Goal: Task Accomplishment & Management: Manage account settings

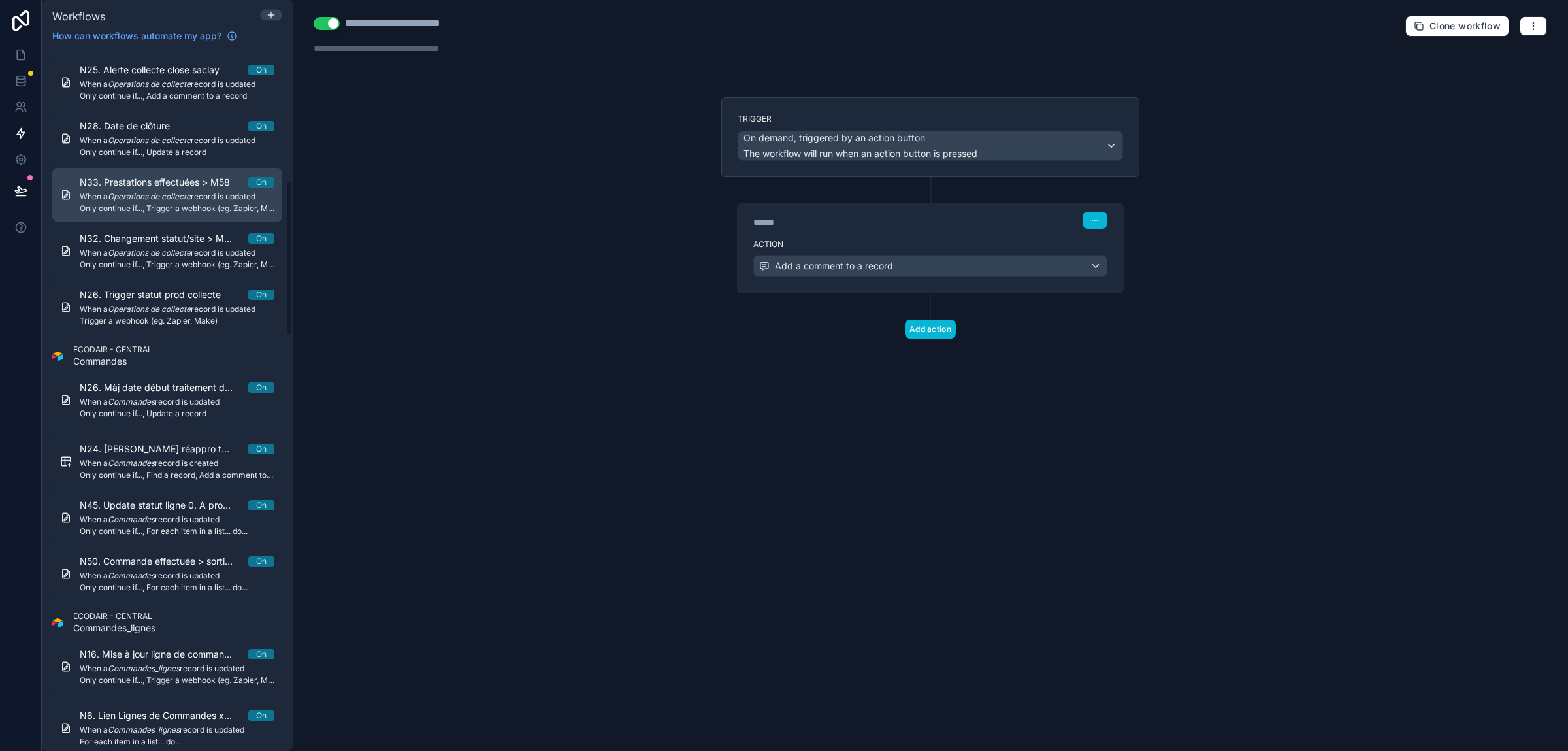
scroll to position [588, 0]
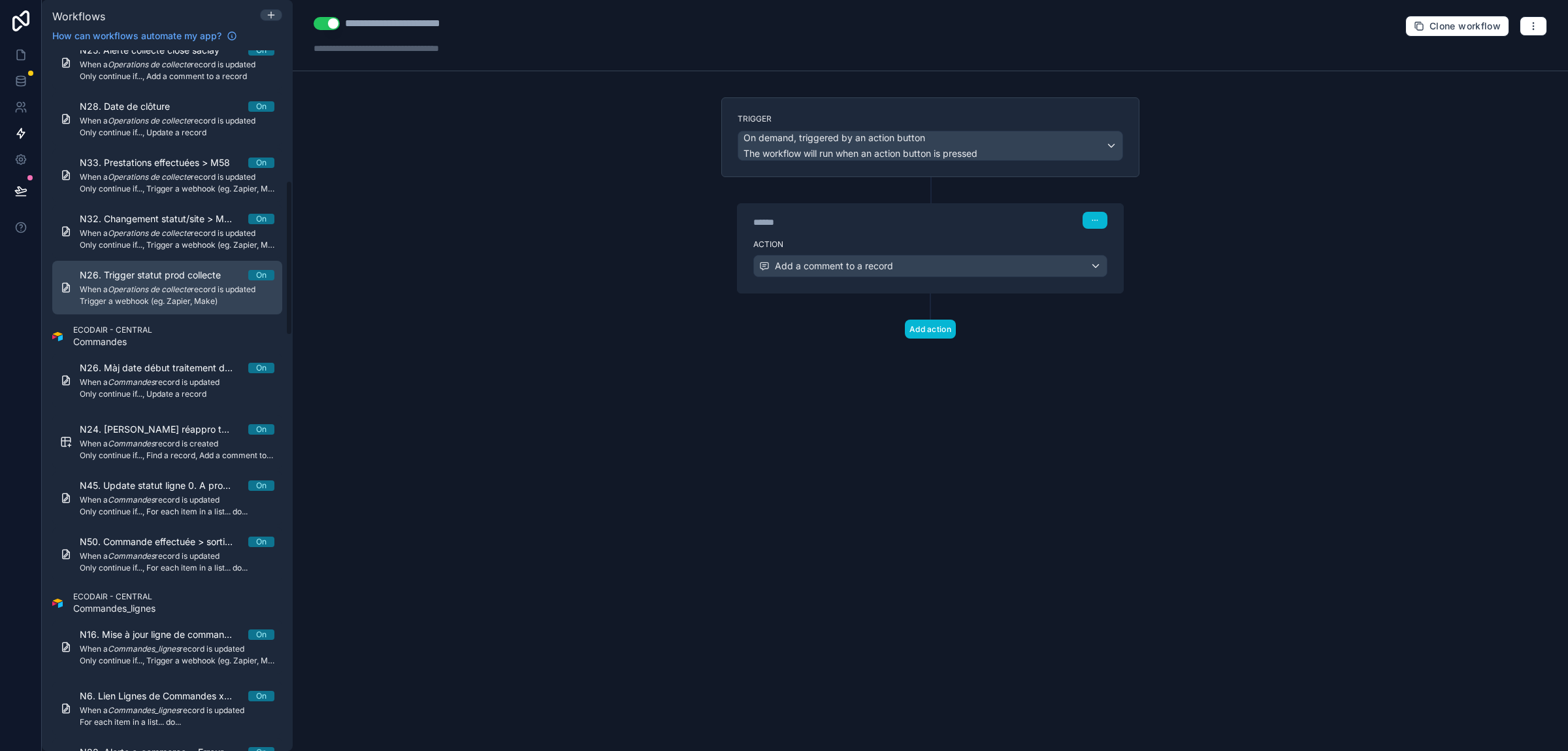
click at [166, 293] on em "Operations de collecte" at bounding box center [150, 289] width 83 height 10
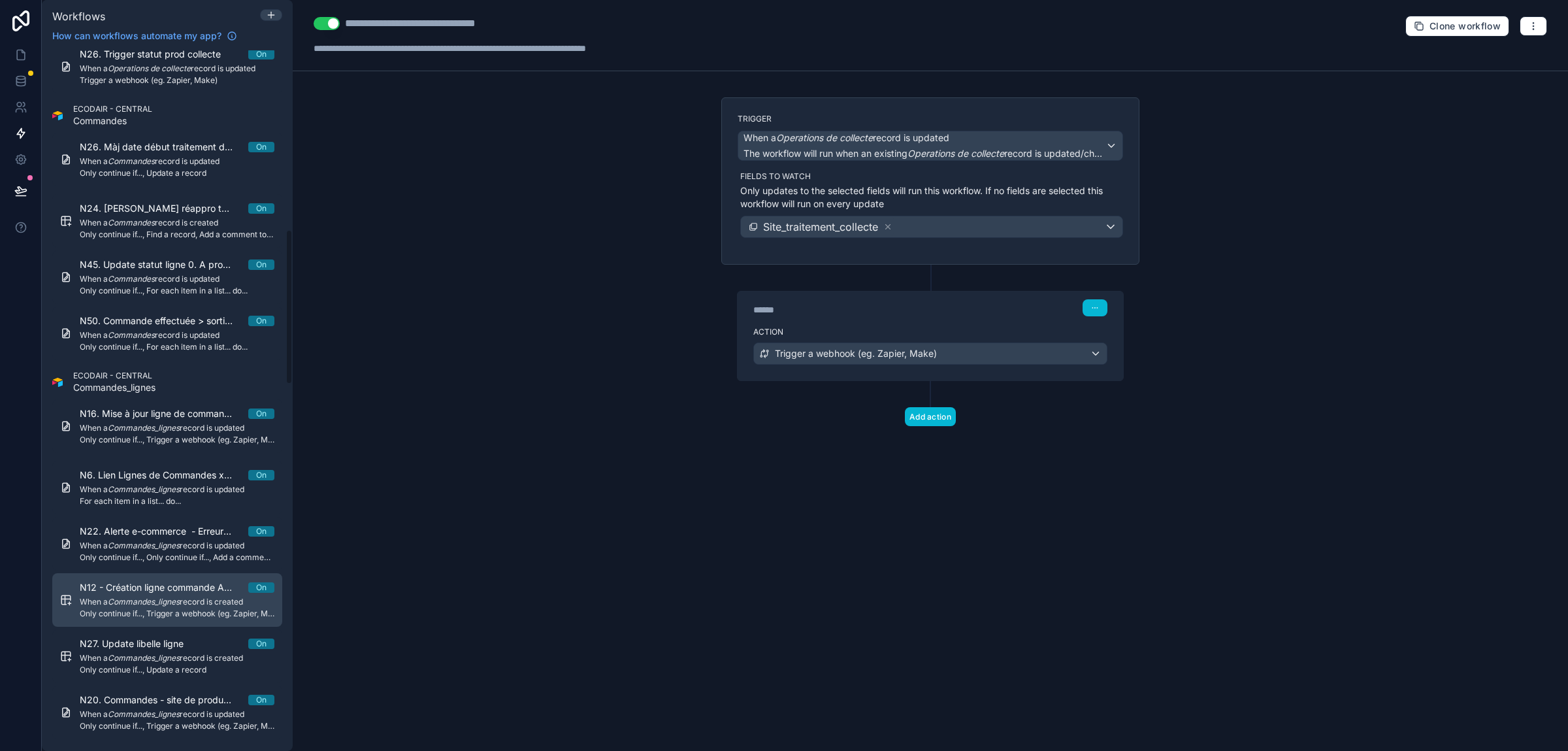
scroll to position [808, 0]
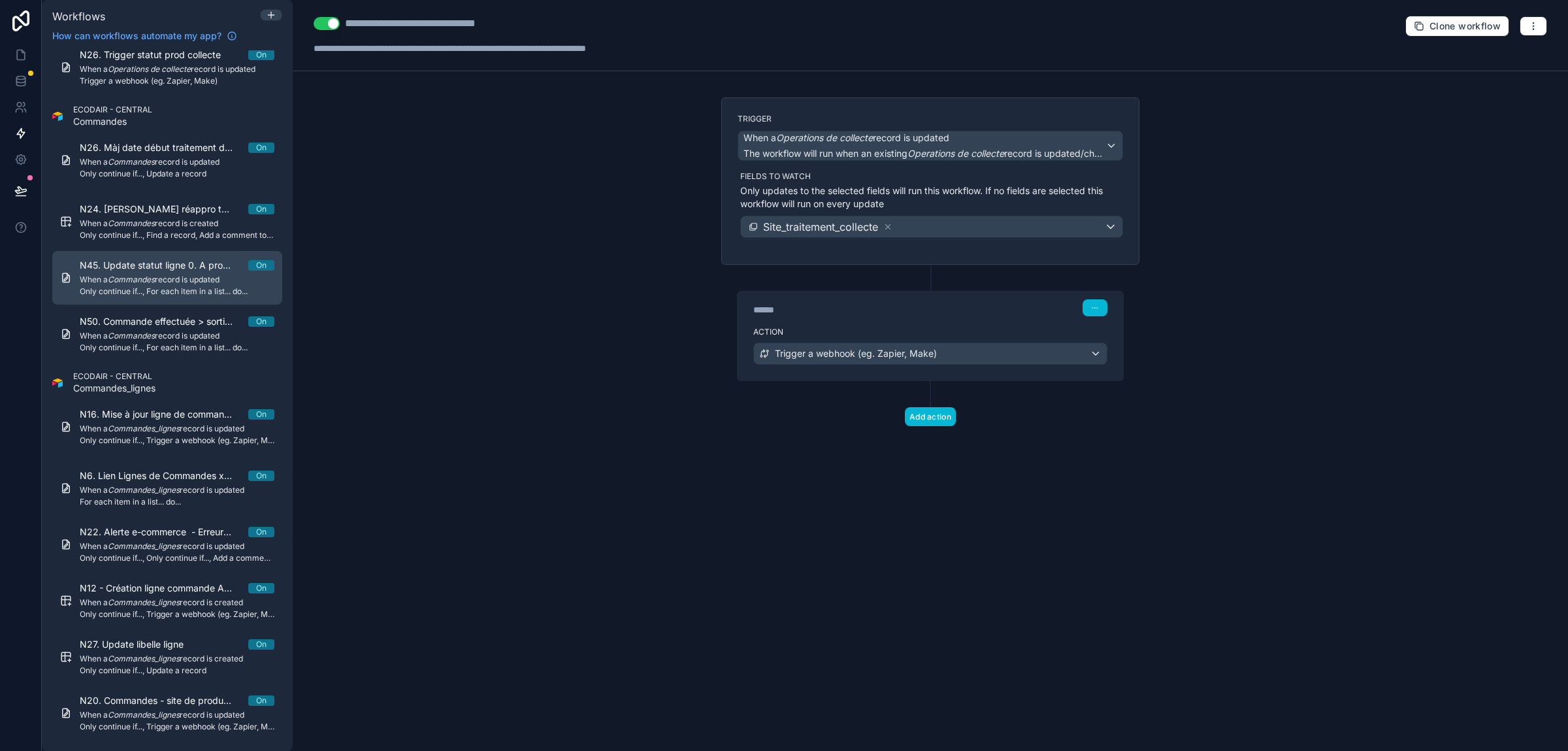
click at [146, 268] on span "N45. Update statut ligne 0. A produire" at bounding box center [164, 265] width 169 height 13
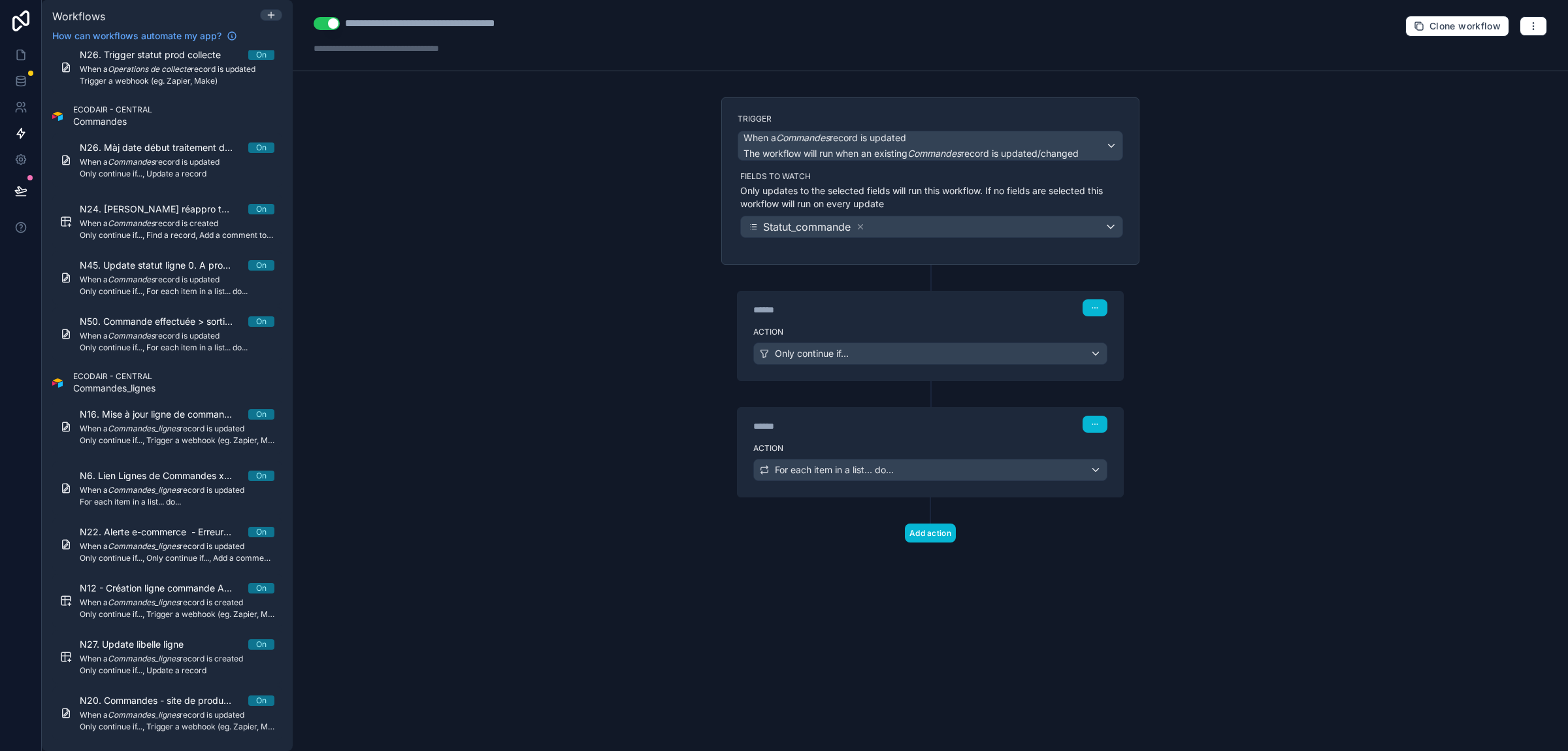
click at [939, 425] on div "******" at bounding box center [851, 426] width 196 height 13
click at [1002, 476] on div "For each item in a list... do..." at bounding box center [930, 470] width 353 height 21
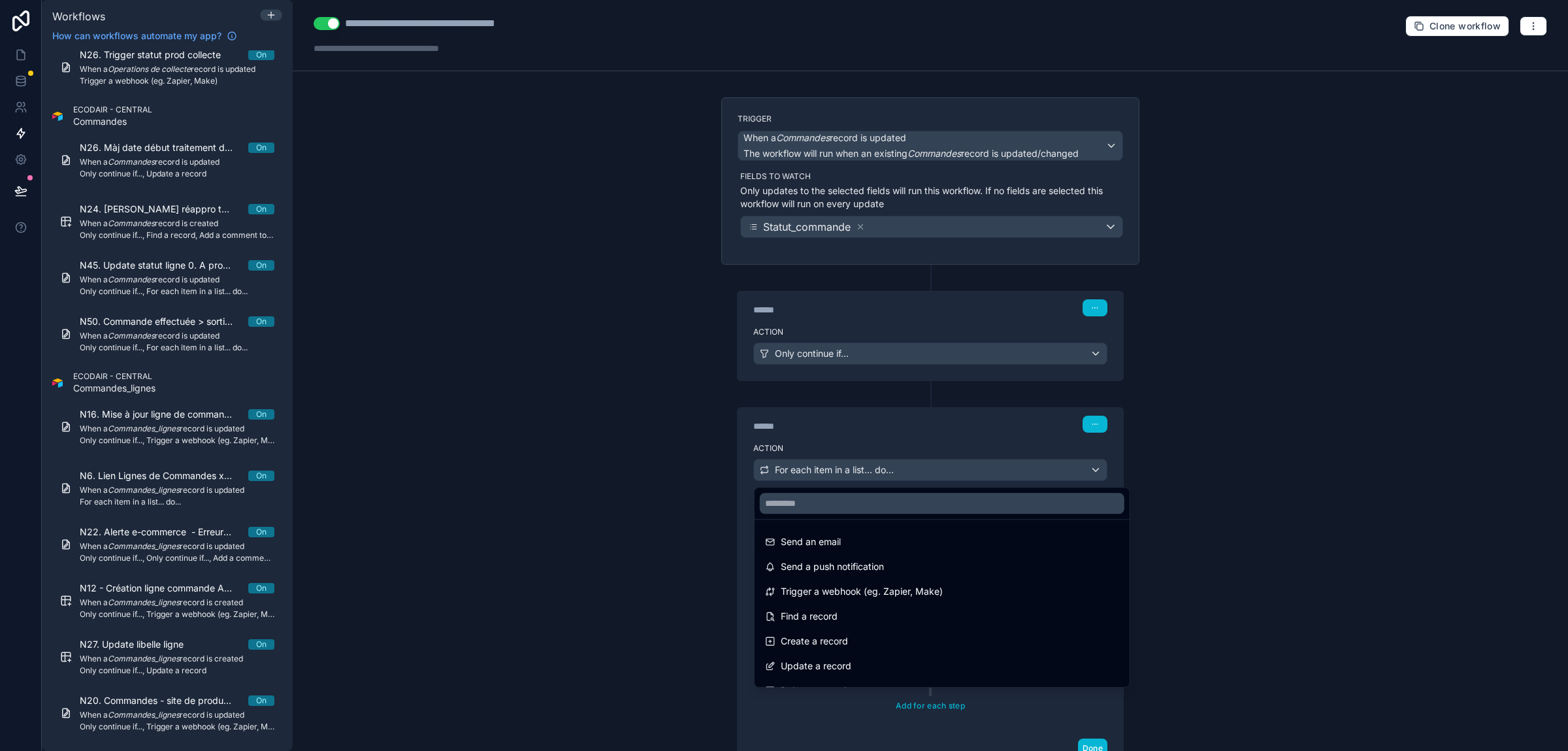
click at [929, 422] on div at bounding box center [784, 375] width 1568 height 751
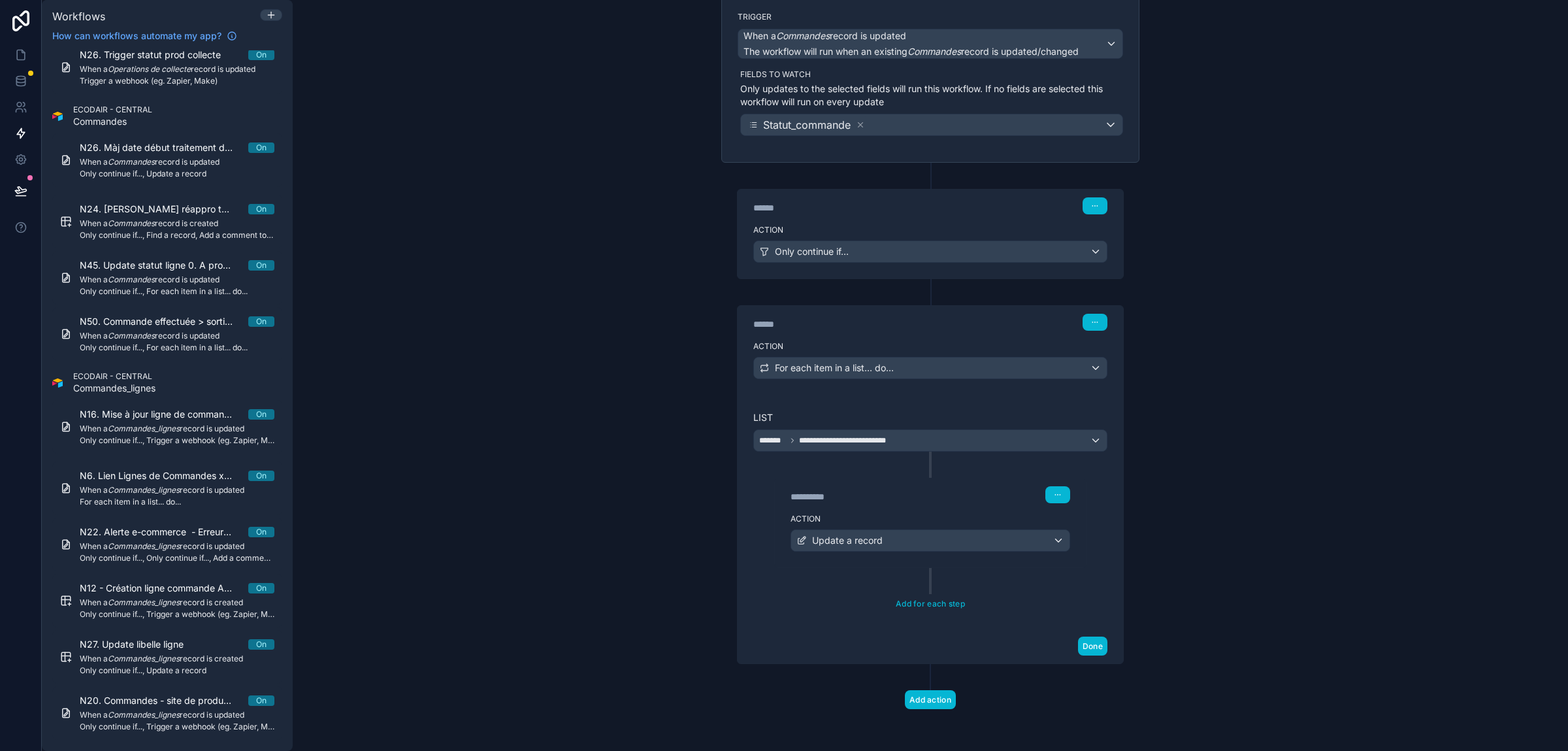
scroll to position [107, 0]
click at [163, 282] on span "When a Commandes record is updated" at bounding box center [177, 280] width 194 height 11
click at [163, 342] on div "N50. Commande effectuée > sortie planning On When a Commandes record is updated…" at bounding box center [177, 334] width 194 height 38
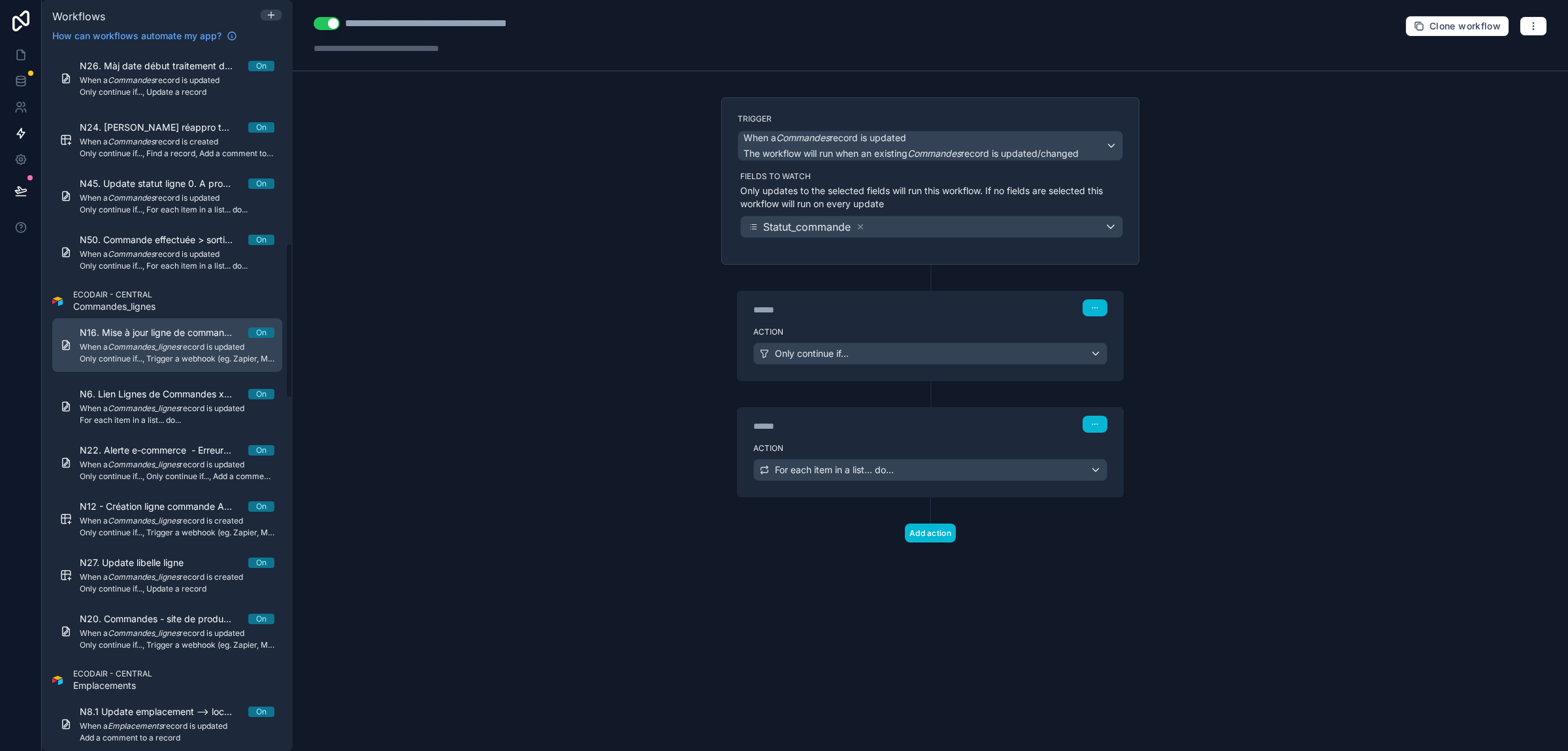
scroll to position [1102, 0]
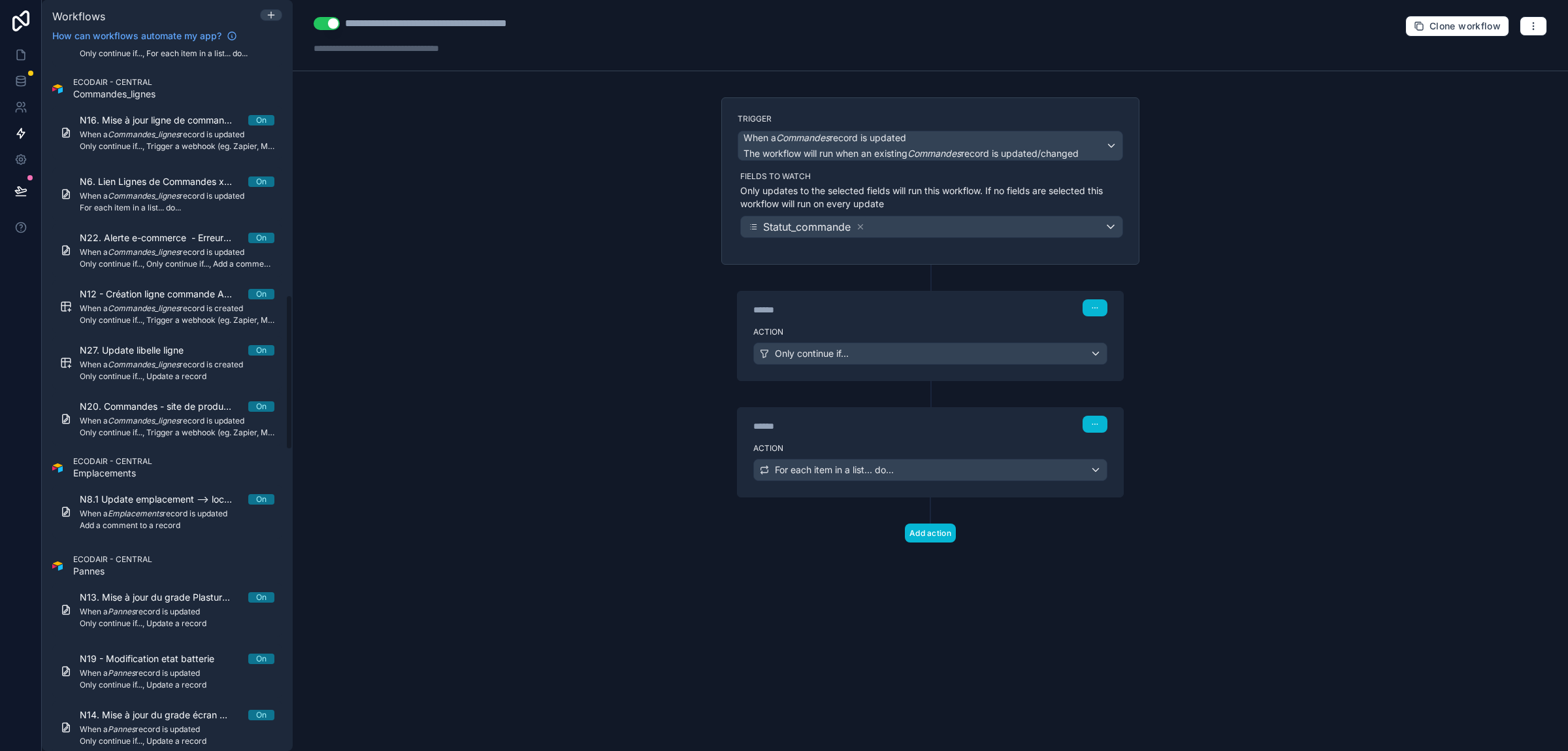
click at [867, 427] on div "******" at bounding box center [851, 426] width 196 height 13
click at [1097, 427] on icon "button" at bounding box center [1095, 424] width 8 height 8
click at [983, 437] on div "****** Step 2" at bounding box center [930, 423] width 386 height 30
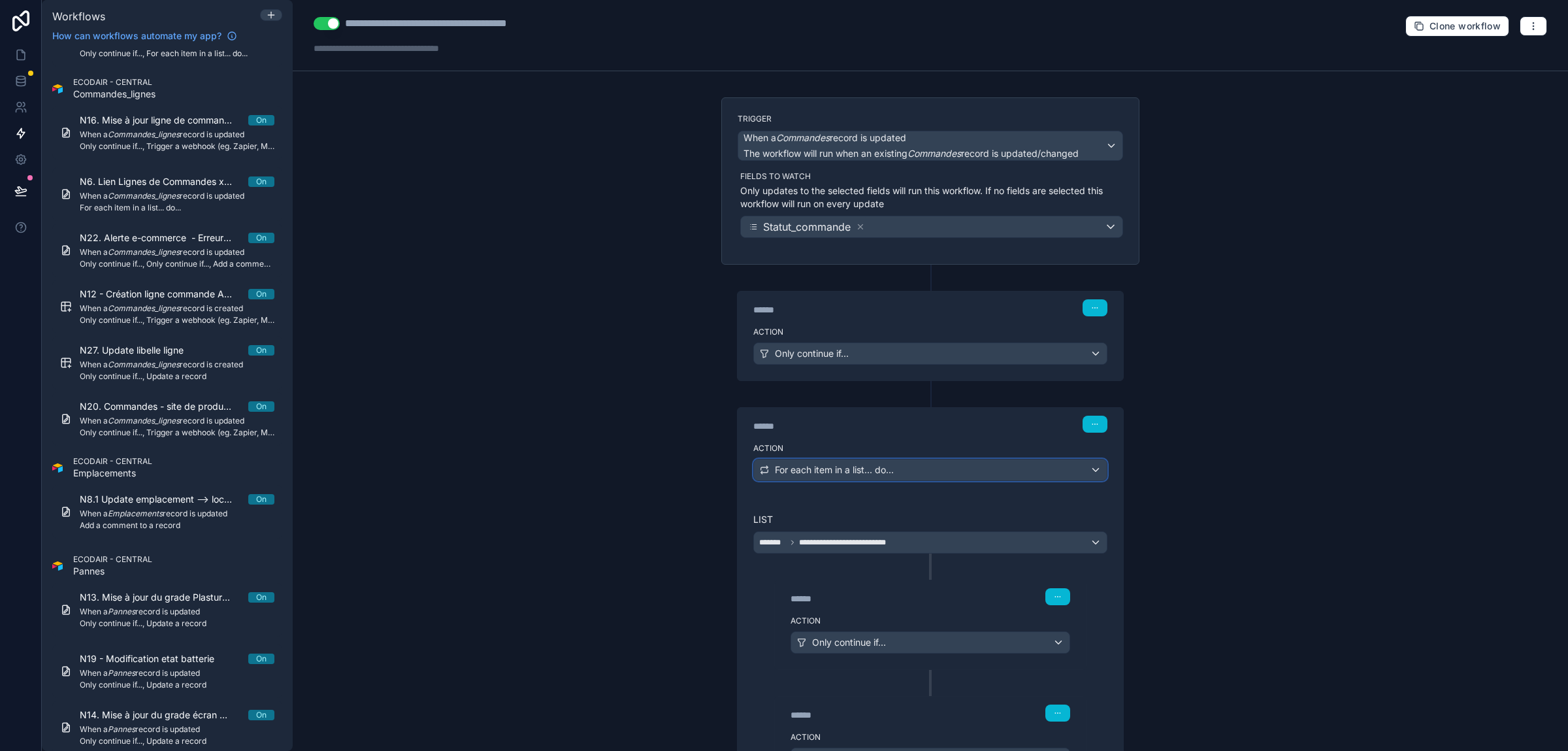
click at [927, 473] on div "For each item in a list... do..." at bounding box center [930, 470] width 353 height 21
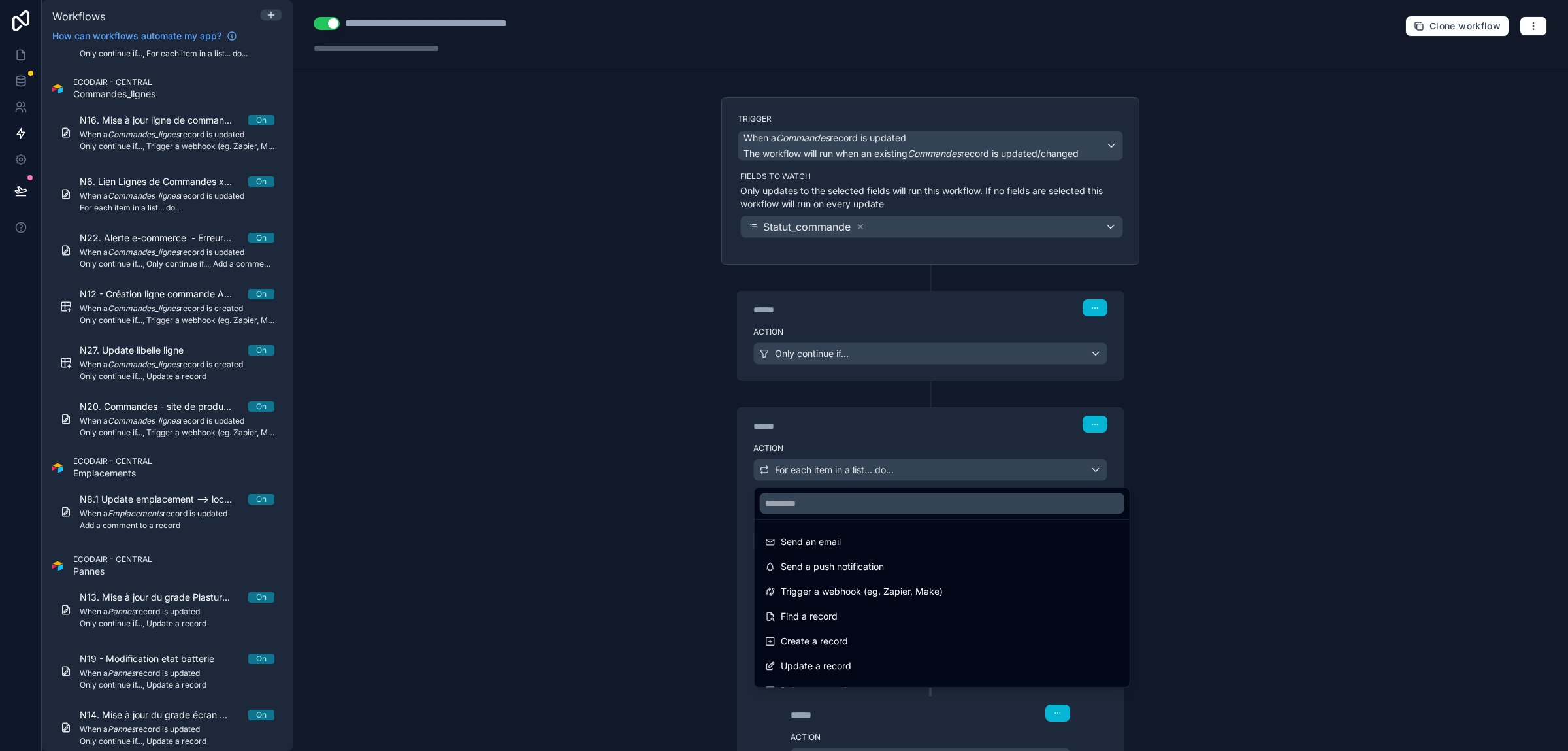
click at [934, 441] on div at bounding box center [784, 375] width 1568 height 751
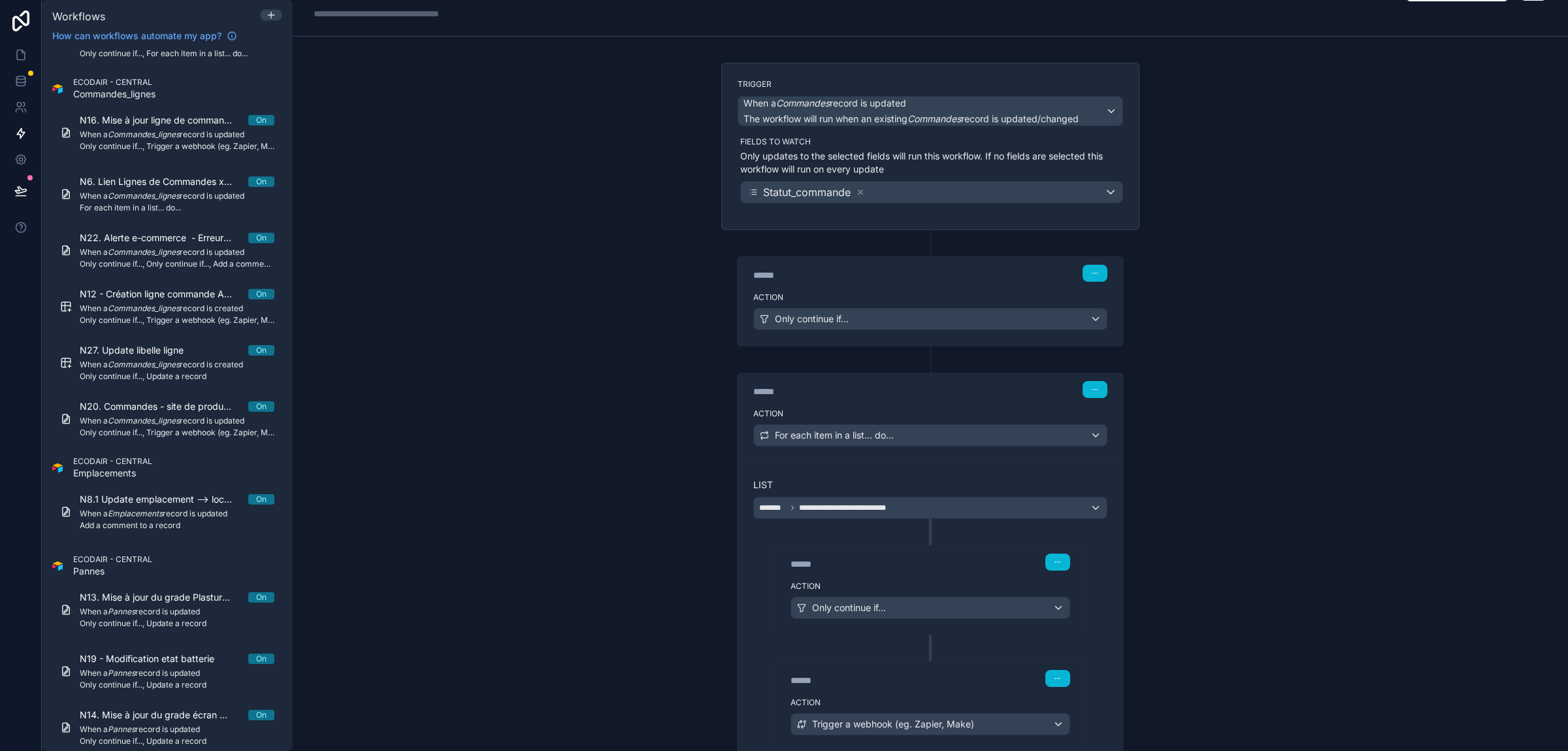
scroll to position [0, 0]
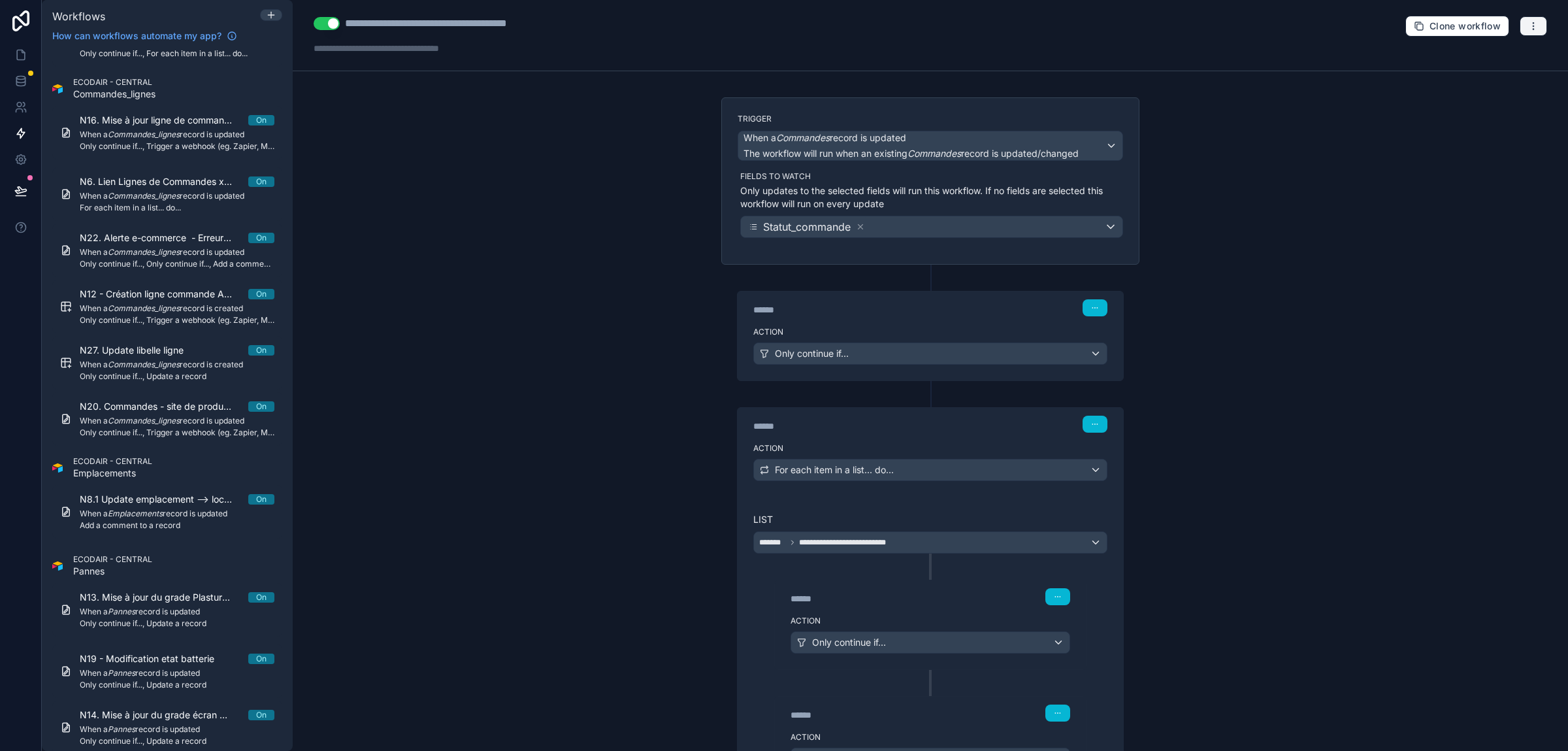
click at [1537, 28] on button "button" at bounding box center [1533, 26] width 28 height 20
click at [1484, 94] on button "Delete workflow" at bounding box center [1488, 100] width 94 height 21
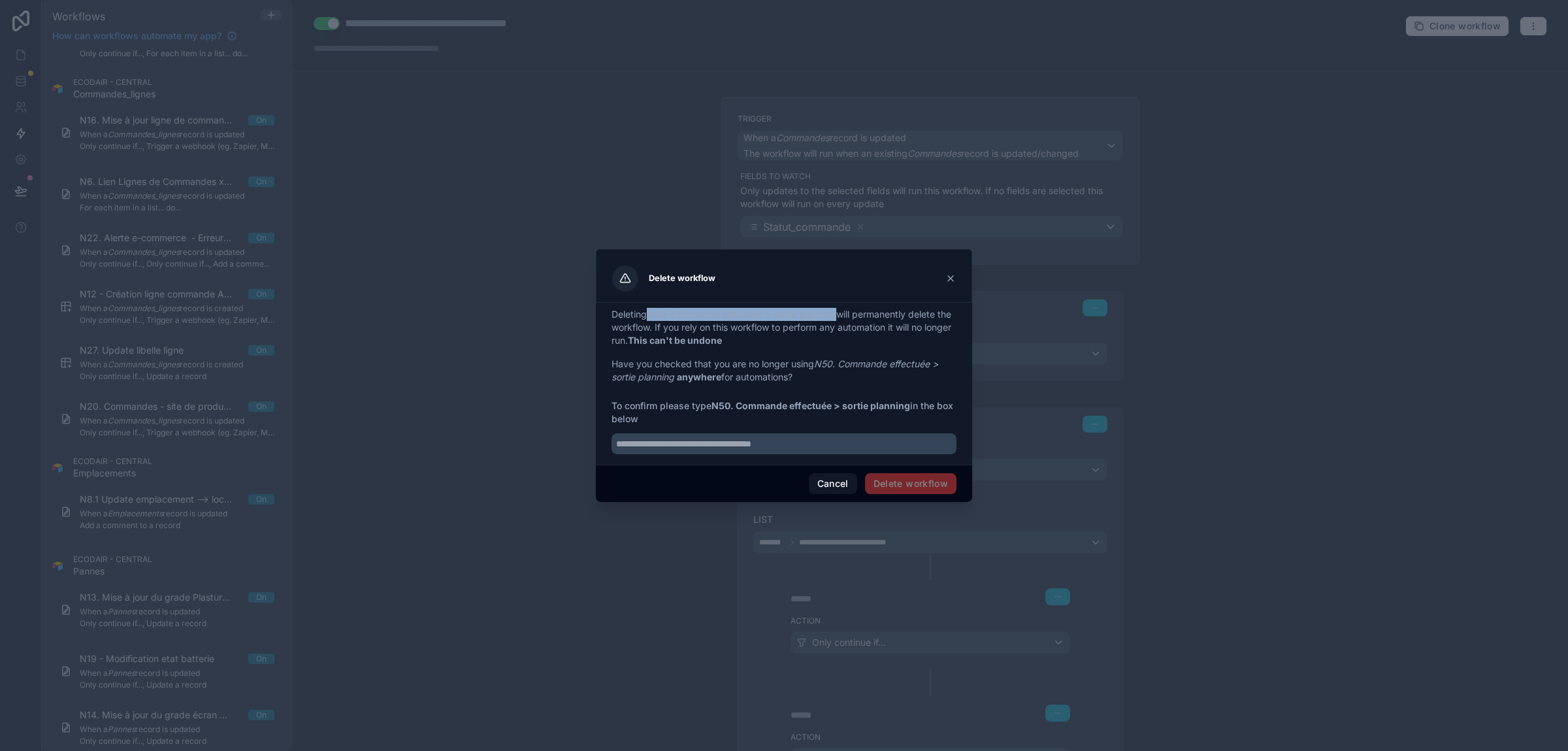
drag, startPoint x: 650, startPoint y: 316, endPoint x: 842, endPoint y: 317, distance: 192.0
click at [842, 317] on p "Deleting N50. Commande effectuée > sortie planning will permanently delete the …" at bounding box center [784, 327] width 345 height 39
copy em "N50. Commande effectuée > sortie planning"
click at [728, 450] on input "text" at bounding box center [784, 444] width 345 height 21
paste input "**********"
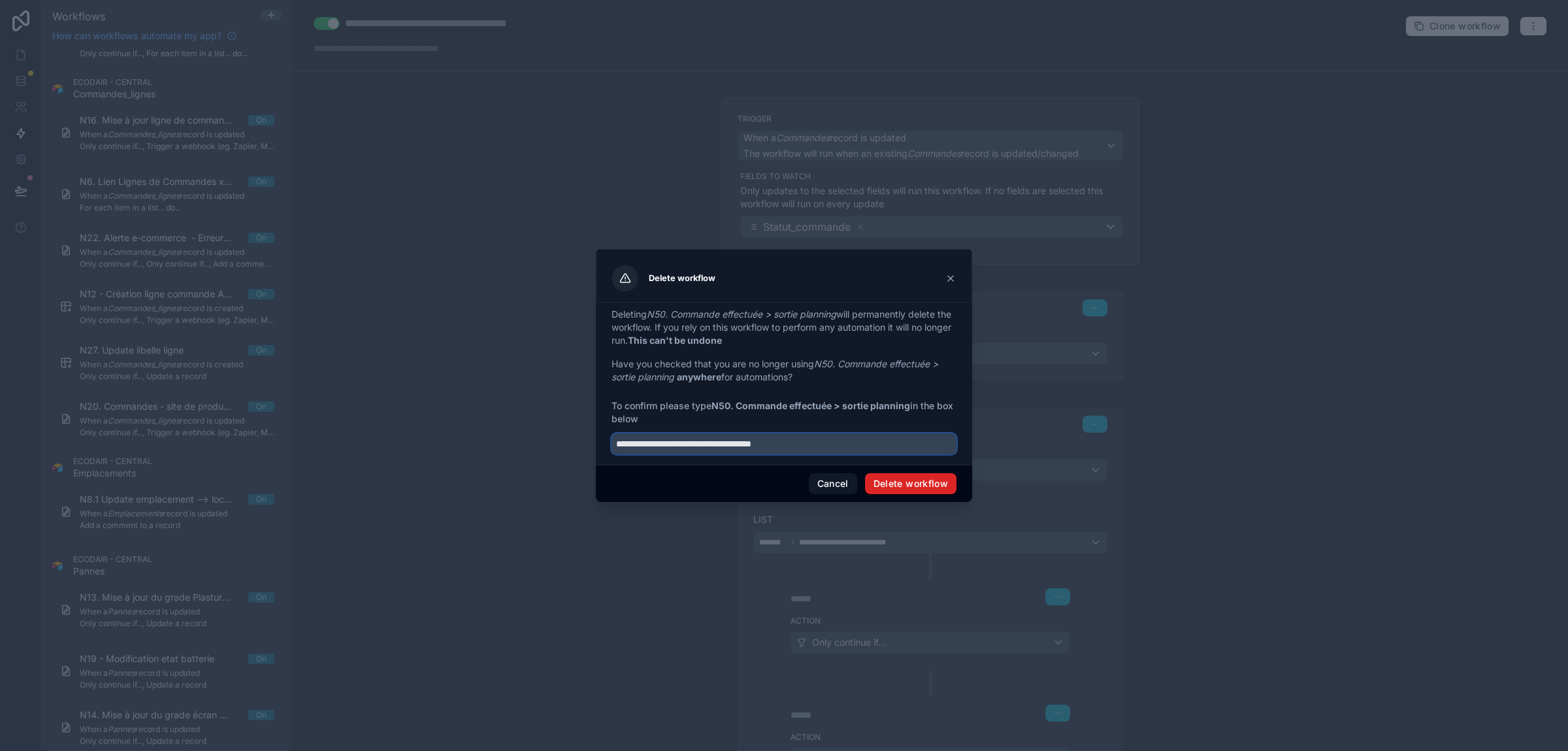
type input "**********"
click at [917, 474] on button "Delete workflow" at bounding box center [910, 484] width 92 height 21
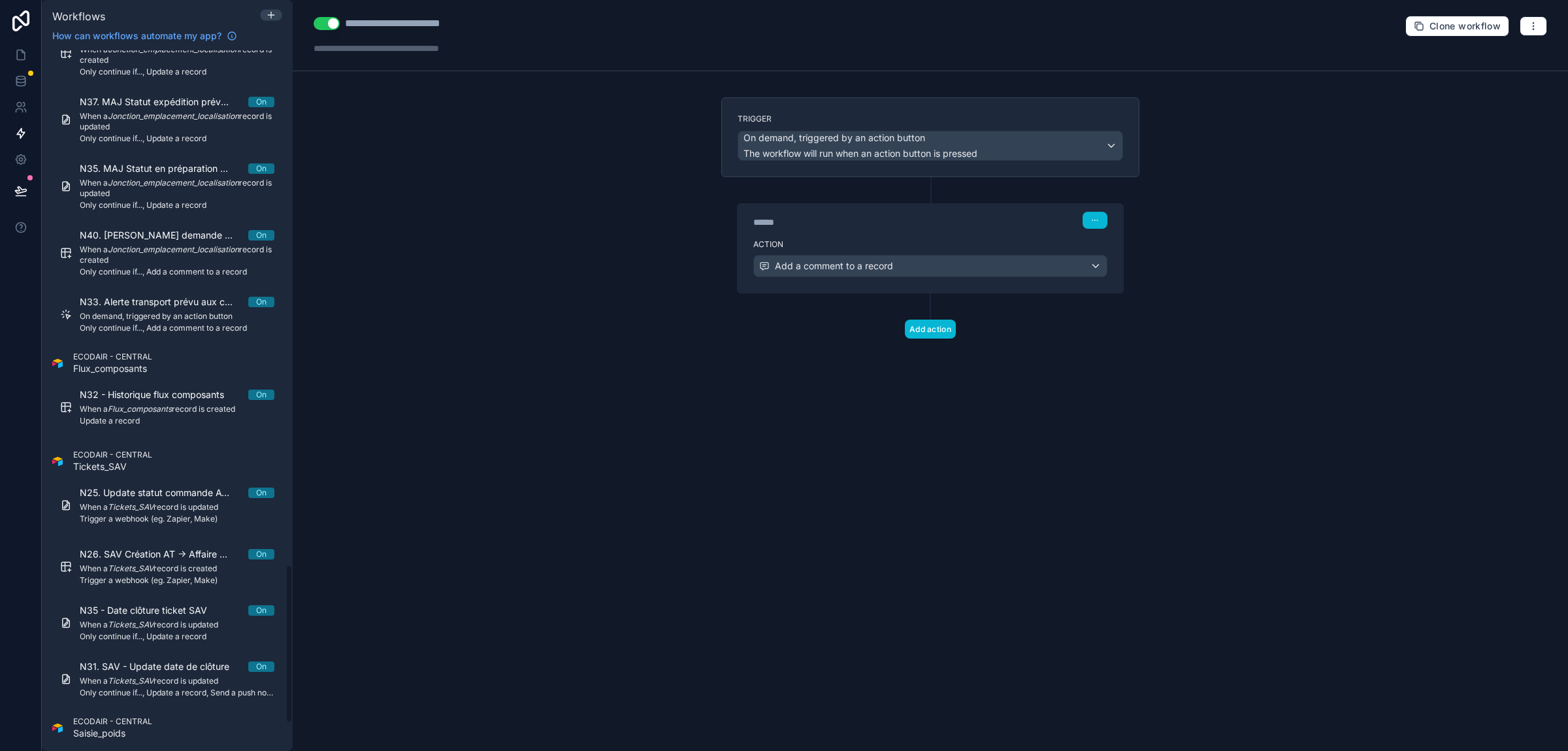
scroll to position [2279, 0]
click at [608, 382] on div "**********" at bounding box center [930, 375] width 1275 height 751
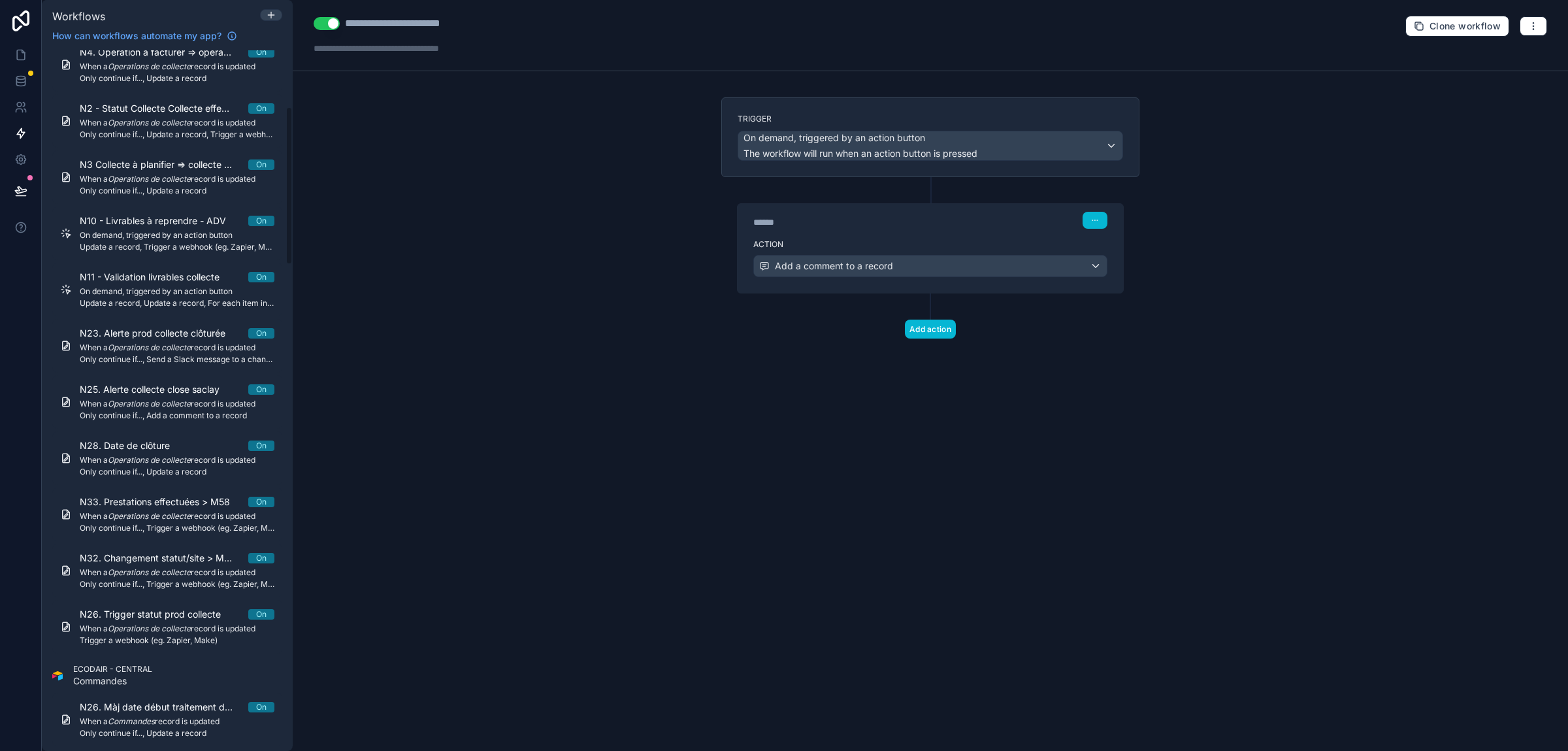
scroll to position [0, 0]
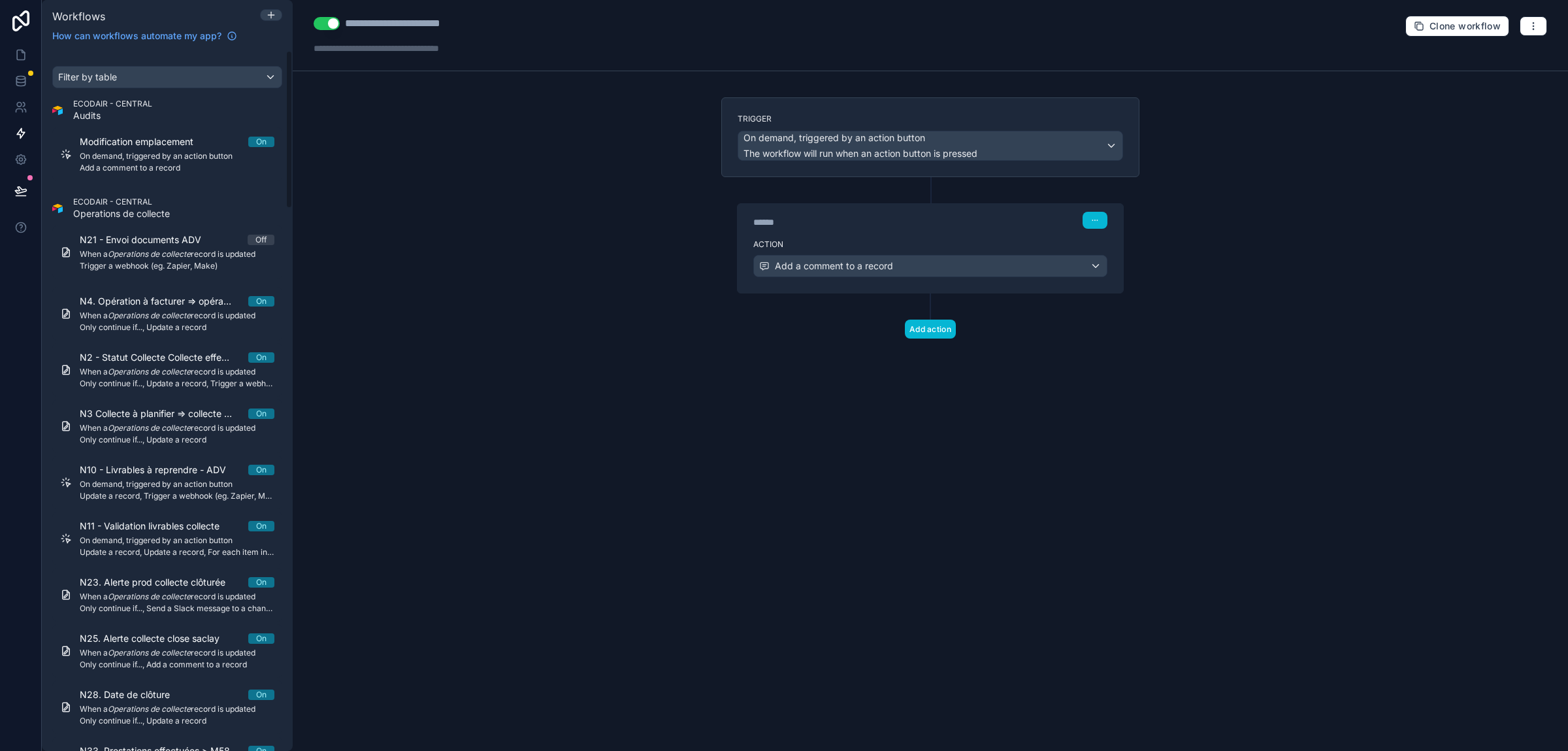
drag, startPoint x: 287, startPoint y: 570, endPoint x: 290, endPoint y: 75, distance: 495.0
click at [290, 75] on div "Filter by table ECODAIR - CENTRAL Audits Modification emplacement On On demand,…" at bounding box center [167, 400] width 251 height 701
